Goal: Information Seeking & Learning: Learn about a topic

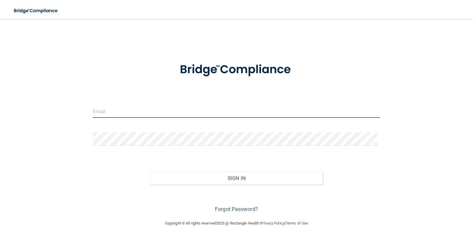
click at [113, 111] on input "email" at bounding box center [236, 111] width 287 height 13
type input "[EMAIL_ADDRESS][DOMAIN_NAME]"
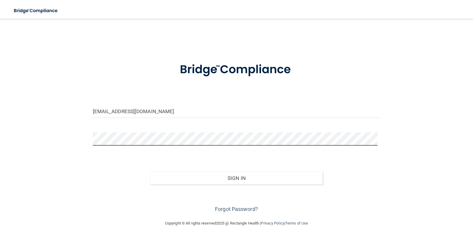
click at [150, 172] on button "Sign In" at bounding box center [236, 178] width 173 height 13
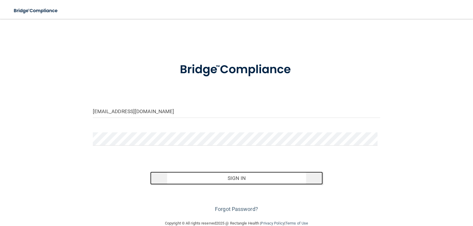
click at [182, 176] on button "Sign In" at bounding box center [236, 178] width 173 height 13
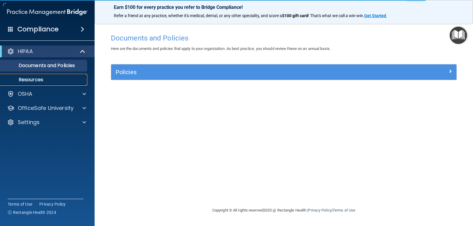
click at [41, 77] on p "Resources" at bounding box center [44, 80] width 81 height 6
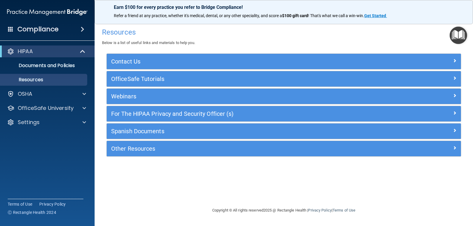
click at [63, 33] on div "Compliance" at bounding box center [47, 29] width 95 height 13
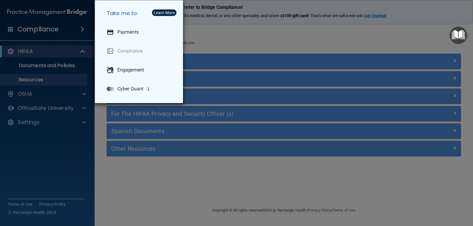
click at [64, 31] on div "Take me to: Payments Compliance Engagement Cyber Quant" at bounding box center [236, 113] width 473 height 226
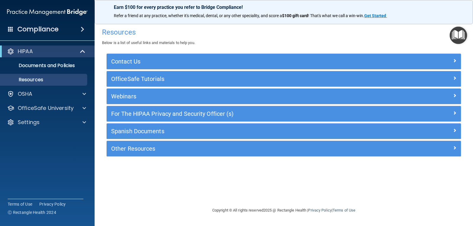
click at [48, 29] on h4 "Compliance" at bounding box center [37, 29] width 41 height 8
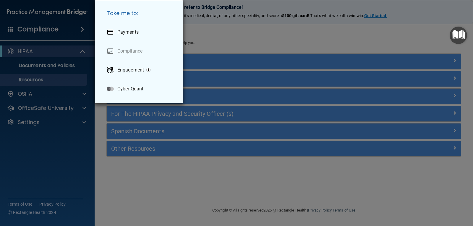
click at [48, 29] on div "Take me to: Payments Compliance Engagement Cyber Quant" at bounding box center [236, 113] width 473 height 226
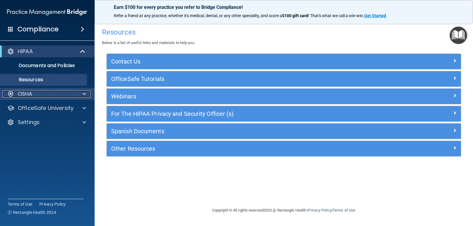
click at [30, 91] on p "OSHA" at bounding box center [25, 93] width 15 height 7
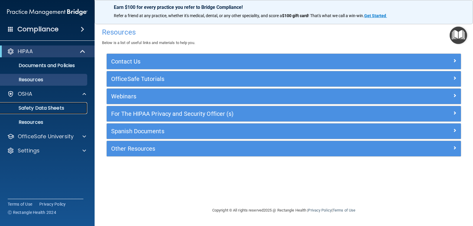
click at [36, 111] on p "Safety Data Sheets" at bounding box center [44, 108] width 81 height 6
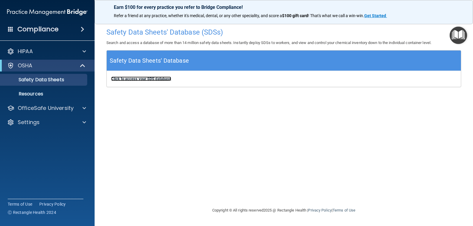
click at [156, 78] on b "Click to access your SDS database" at bounding box center [141, 79] width 60 height 4
